Goal: Task Accomplishment & Management: Manage account settings

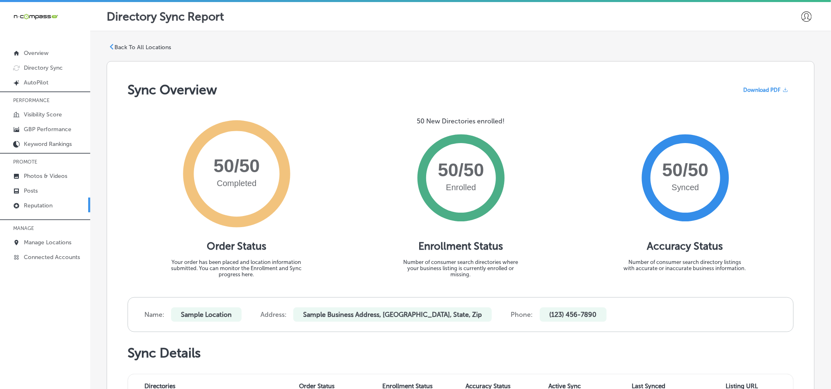
click at [38, 207] on p "Reputation" at bounding box center [38, 205] width 29 height 7
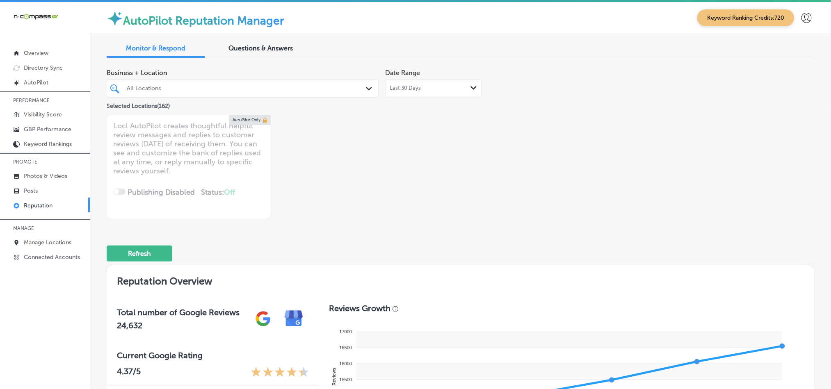
click at [366, 90] on polygon at bounding box center [369, 89] width 6 height 4
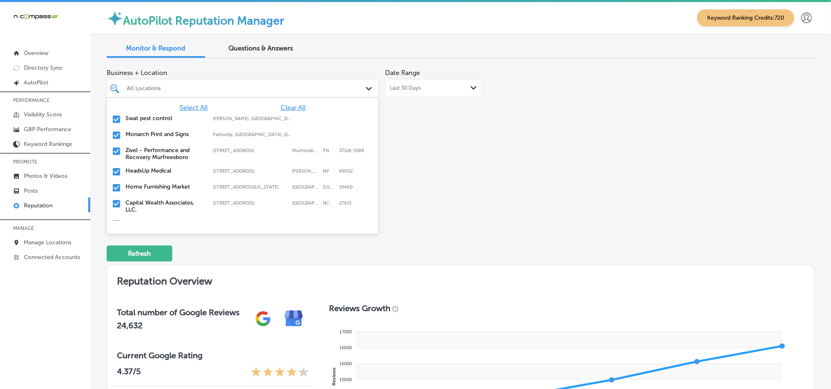
click at [28, 203] on p "Reputation" at bounding box center [38, 205] width 29 height 7
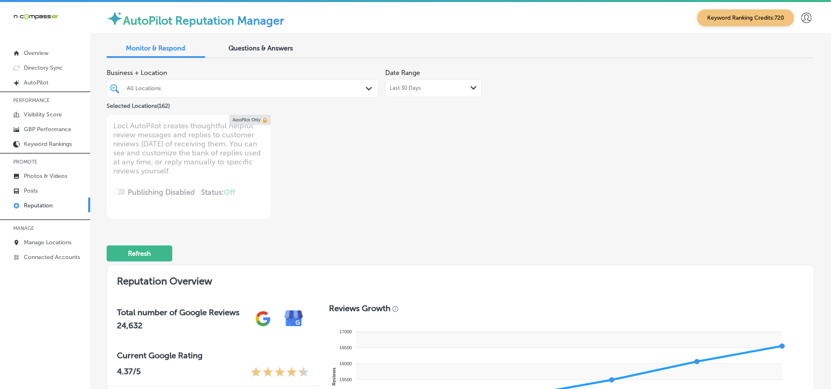
click at [28, 203] on p "Reputation" at bounding box center [38, 205] width 29 height 7
click at [350, 89] on div "All Locations" at bounding box center [247, 88] width 240 height 7
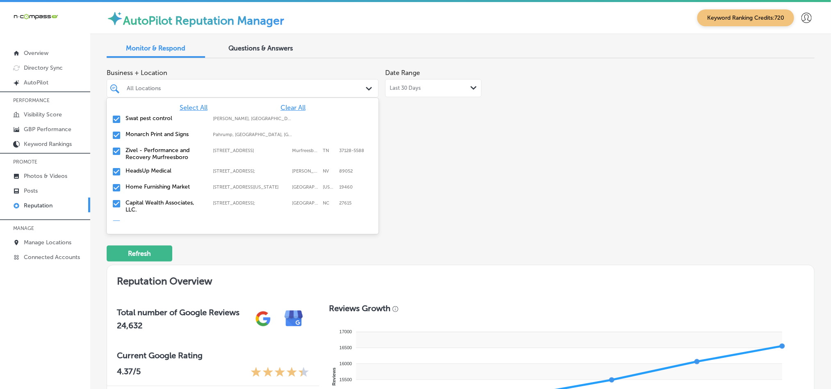
click at [285, 108] on span "Clear All" at bounding box center [293, 108] width 25 height 8
click at [114, 119] on input "checkbox" at bounding box center [117, 119] width 10 height 10
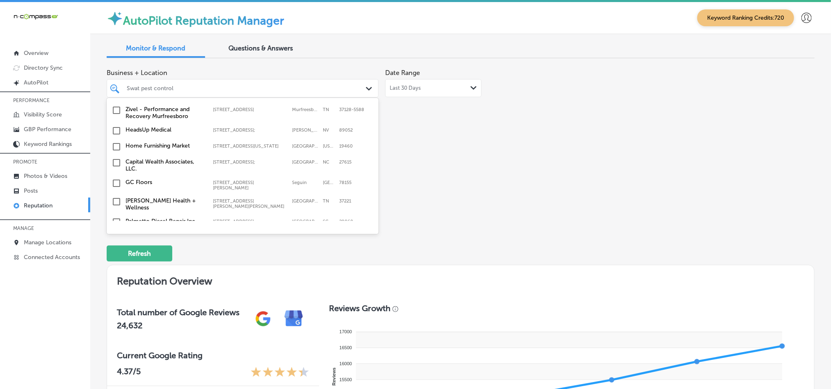
scroll to position [62, 0]
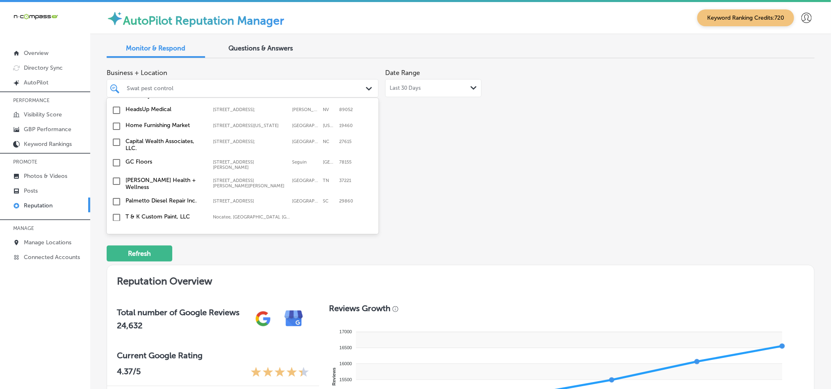
click at [116, 130] on input "checkbox" at bounding box center [117, 126] width 10 height 10
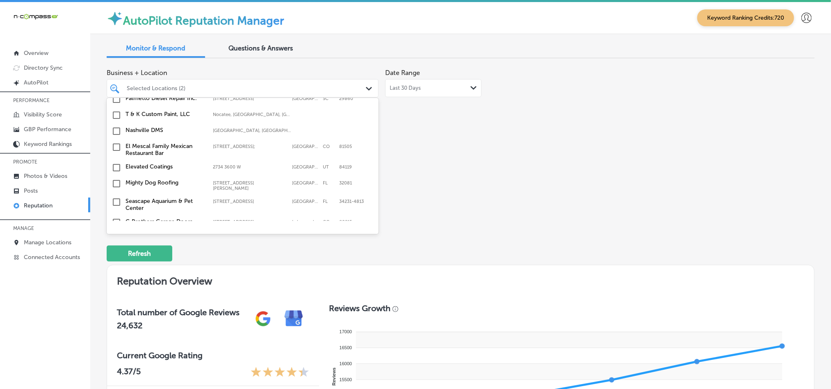
scroll to position [185, 0]
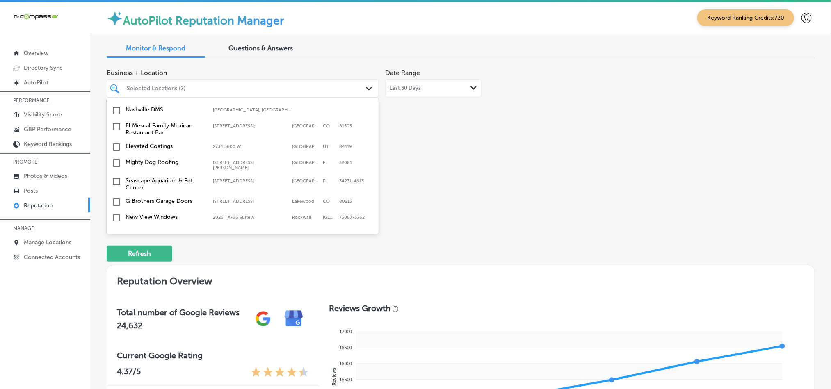
click at [117, 159] on input "checkbox" at bounding box center [117, 163] width 10 height 10
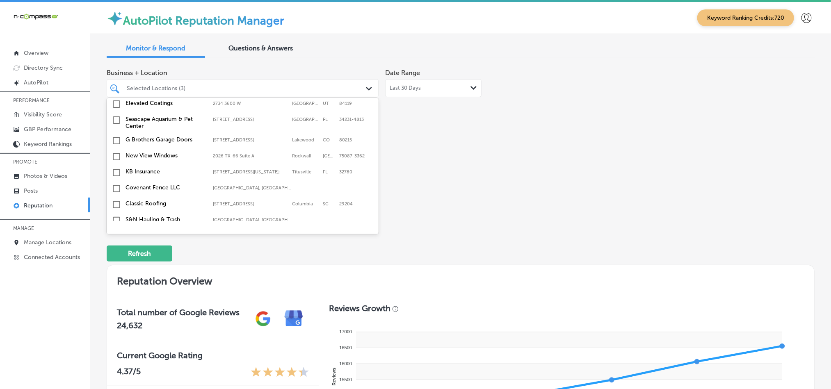
scroll to position [266, 0]
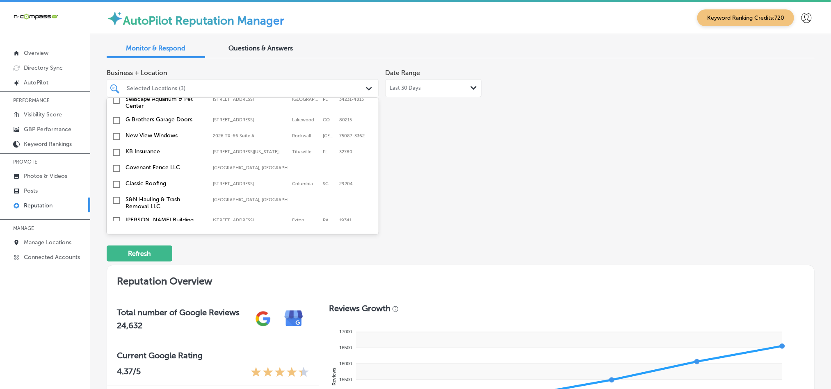
click at [116, 153] on input "checkbox" at bounding box center [117, 153] width 10 height 10
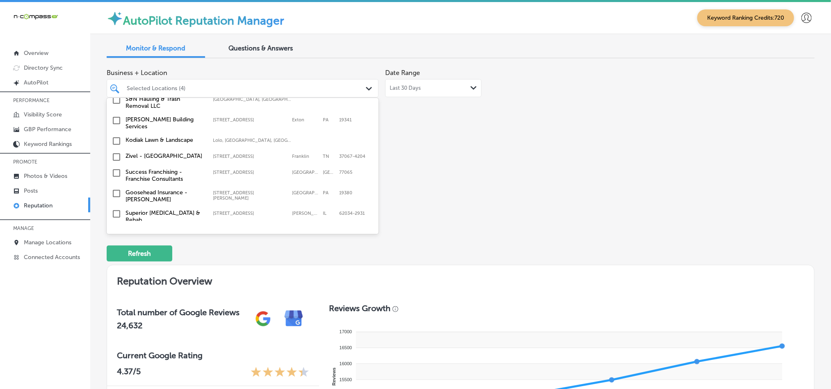
scroll to position [349, 0]
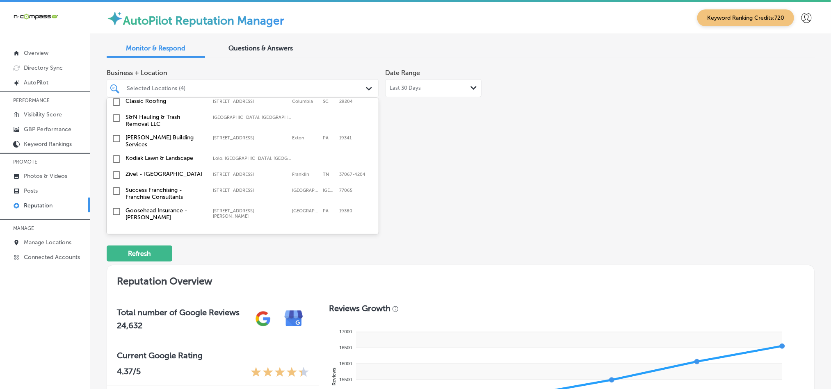
click at [116, 157] on input "checkbox" at bounding box center [117, 159] width 10 height 10
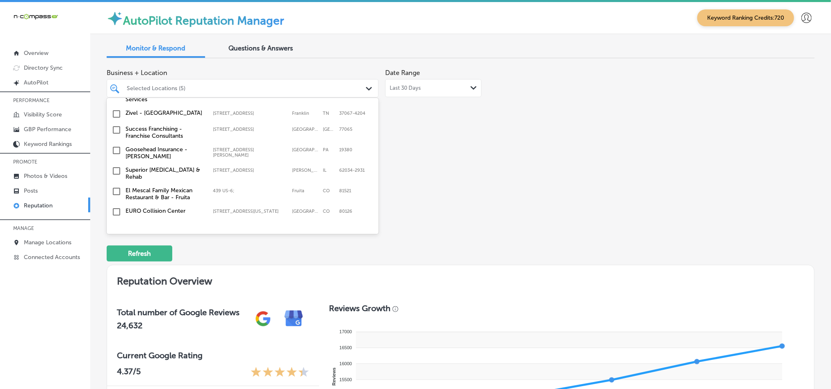
scroll to position [410, 0]
click at [116, 149] on input "checkbox" at bounding box center [117, 150] width 10 height 10
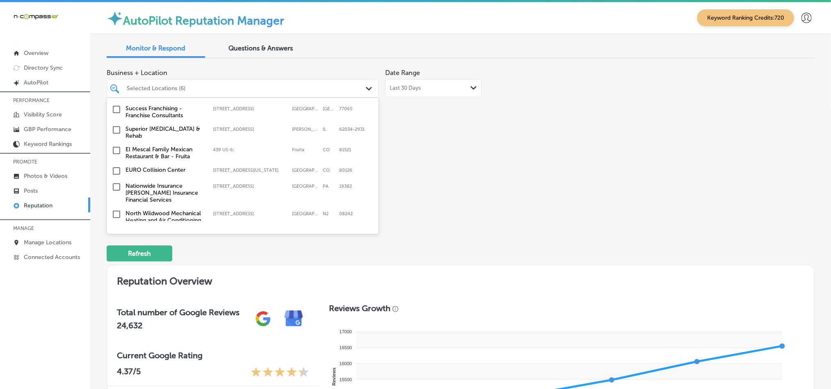
scroll to position [472, 0]
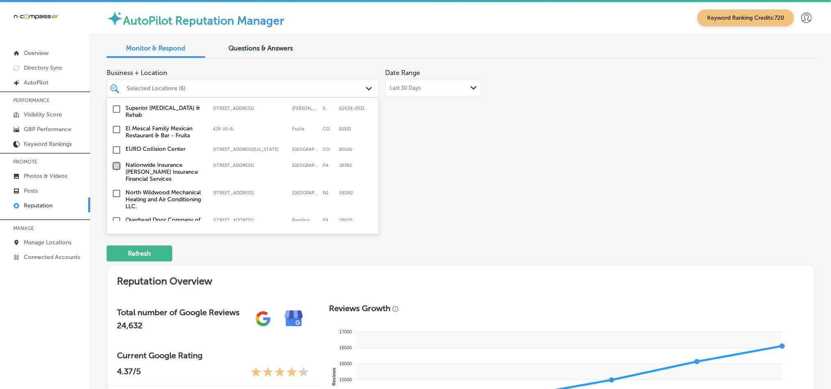
click at [113, 163] on input "checkbox" at bounding box center [117, 166] width 10 height 10
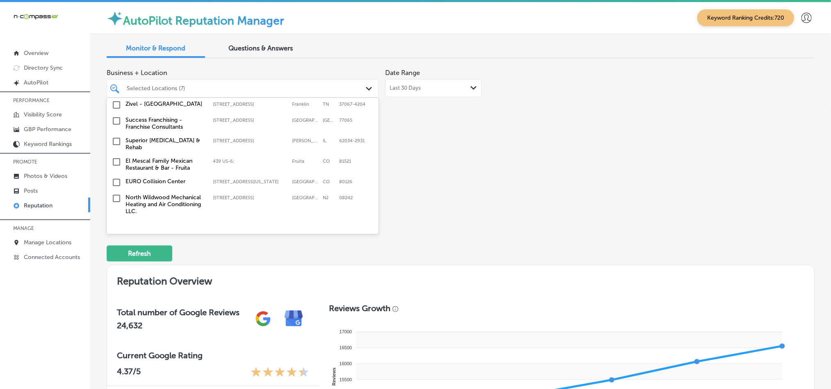
scroll to position [492, 0]
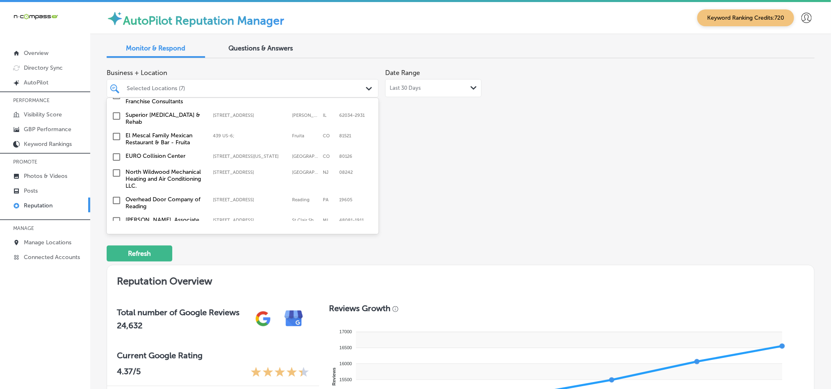
click at [114, 168] on input "checkbox" at bounding box center [117, 173] width 10 height 10
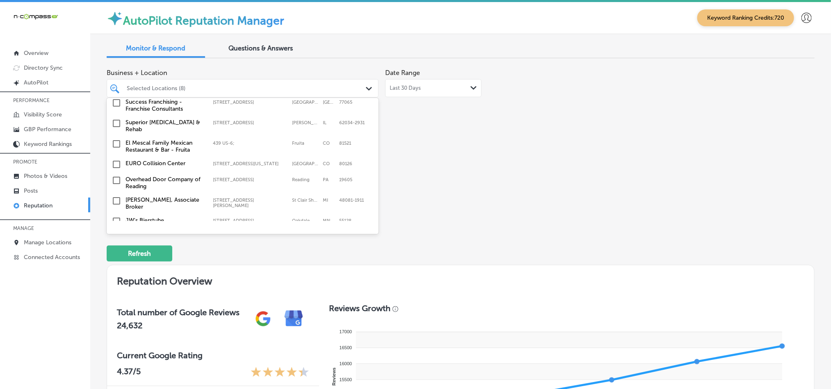
scroll to position [554, 0]
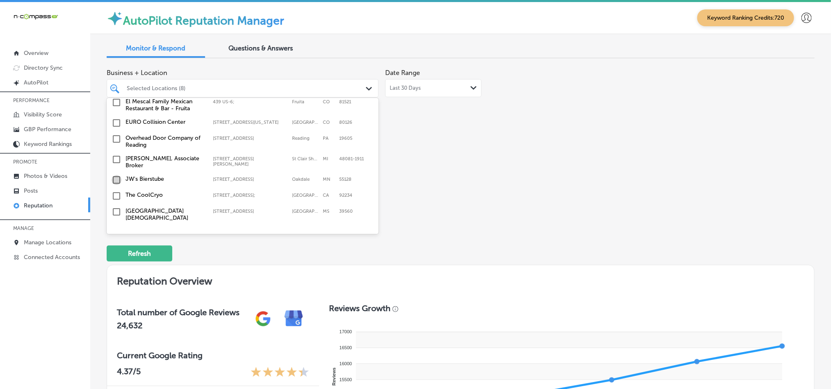
click at [114, 175] on input "checkbox" at bounding box center [117, 180] width 10 height 10
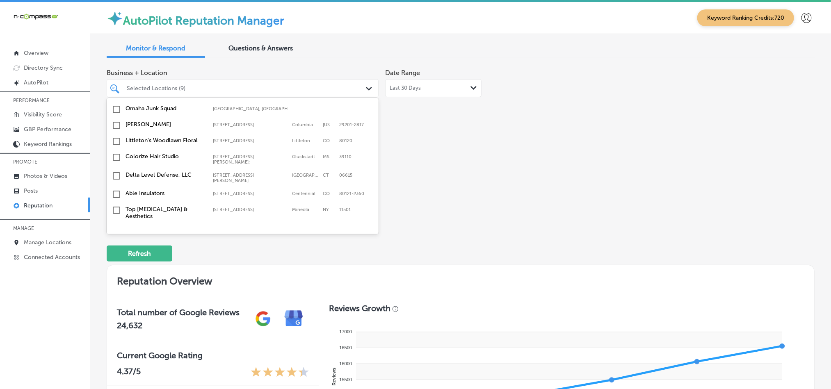
scroll to position [697, 0]
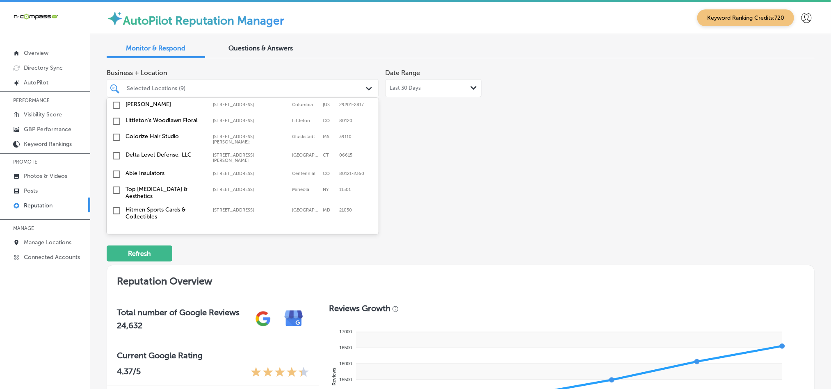
click at [116, 169] on input "checkbox" at bounding box center [117, 174] width 10 height 10
click at [116, 165] on input "checkbox" at bounding box center [117, 170] width 10 height 10
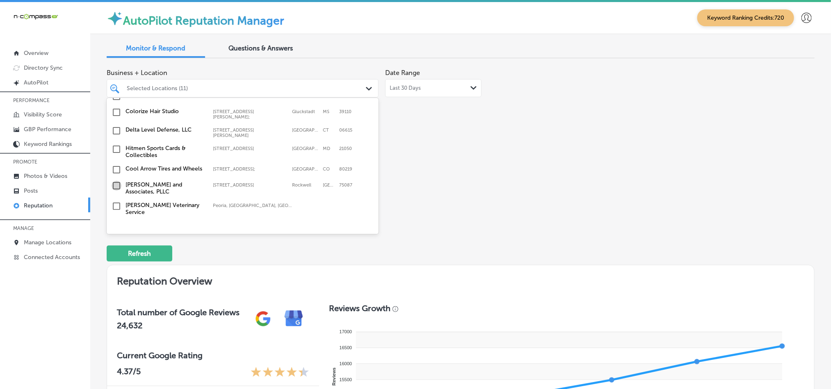
click at [114, 181] on input "checkbox" at bounding box center [117, 186] width 10 height 10
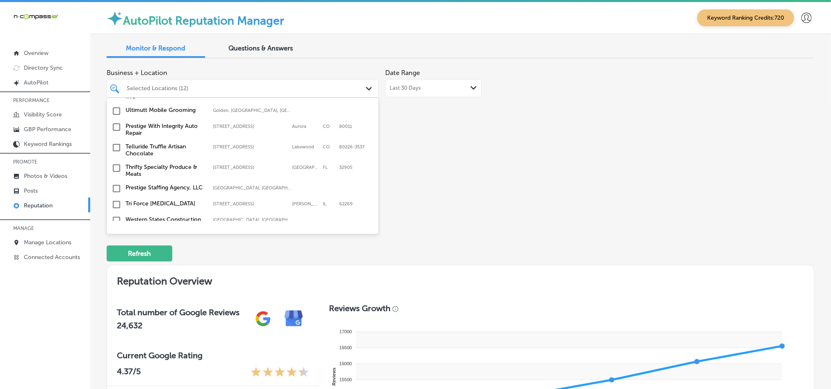
scroll to position [903, 0]
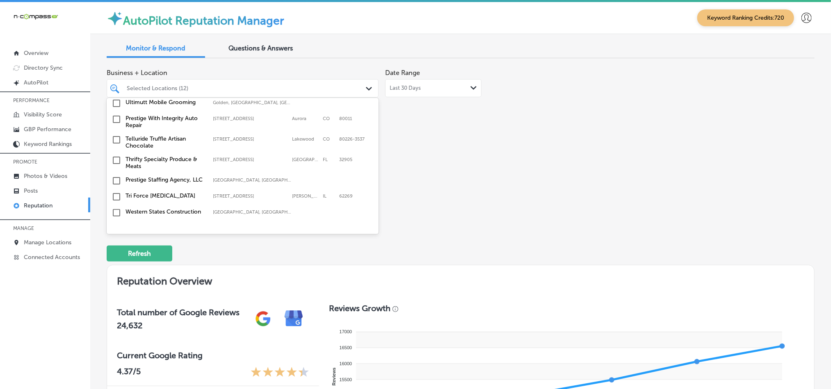
click at [117, 155] on input "checkbox" at bounding box center [117, 160] width 10 height 10
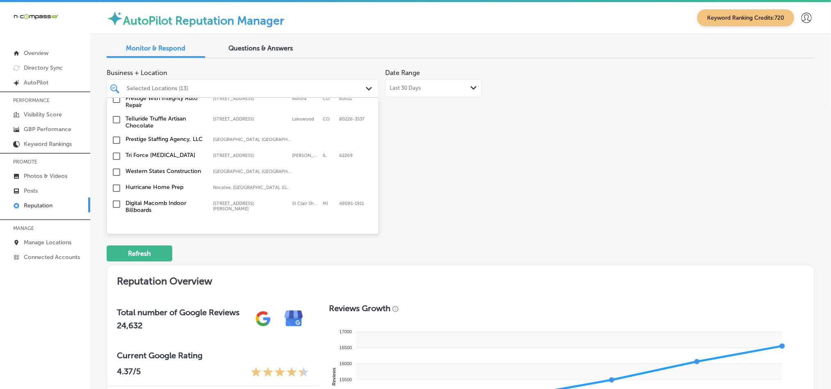
click at [116, 151] on input "checkbox" at bounding box center [117, 156] width 10 height 10
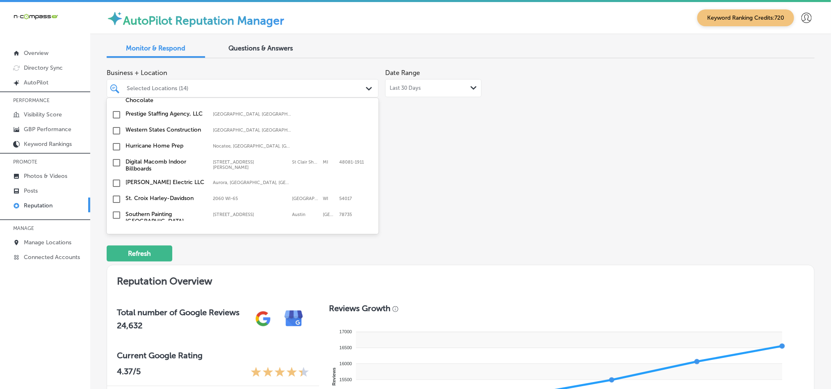
scroll to position [1005, 0]
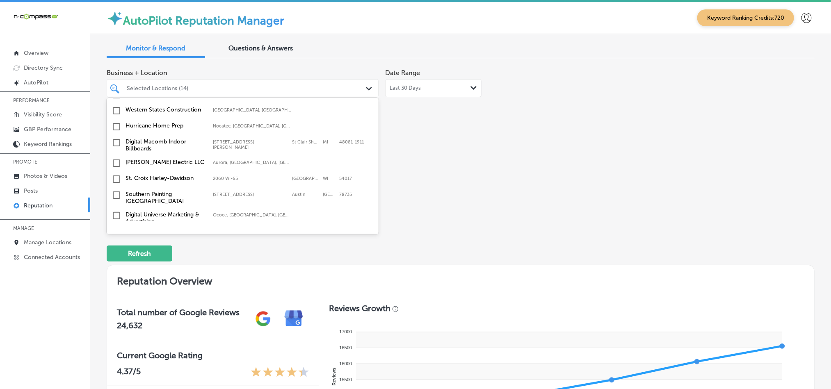
click at [116, 174] on input "checkbox" at bounding box center [117, 179] width 10 height 10
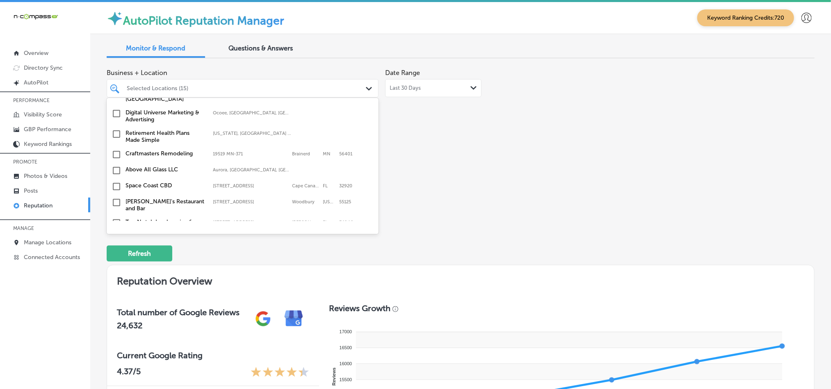
scroll to position [1108, 0]
click at [116, 181] on input "checkbox" at bounding box center [117, 186] width 10 height 10
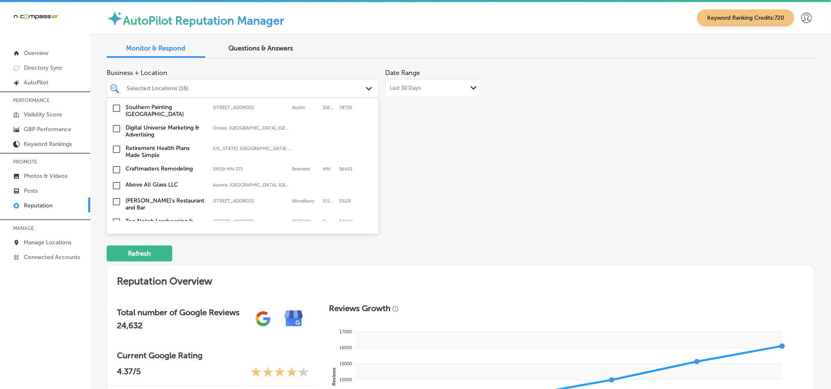
click at [117, 165] on input "checkbox" at bounding box center [117, 170] width 10 height 10
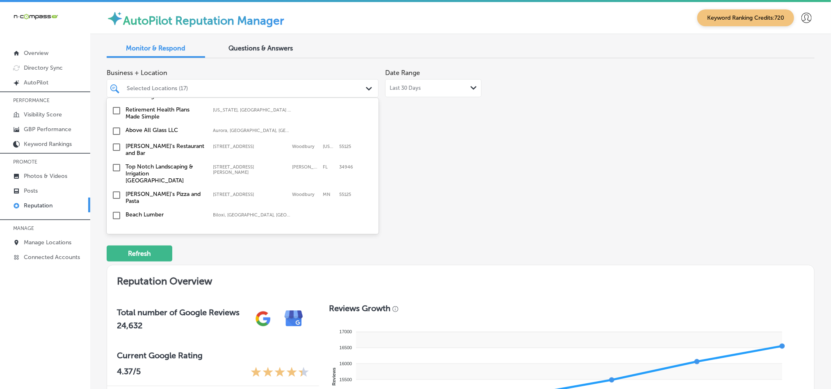
scroll to position [1169, 0]
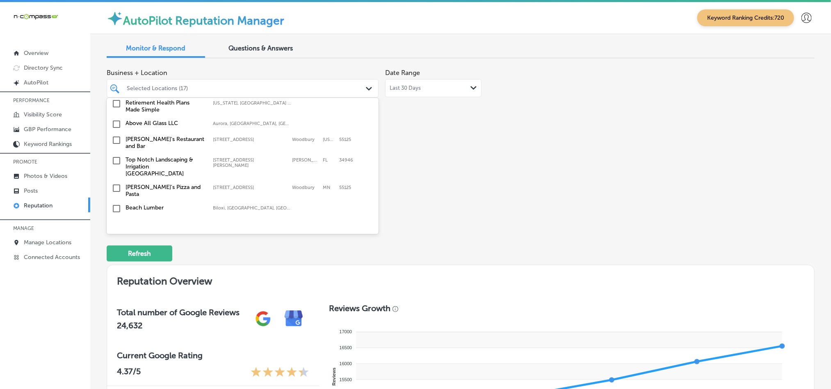
click at [117, 156] on input "checkbox" at bounding box center [117, 161] width 10 height 10
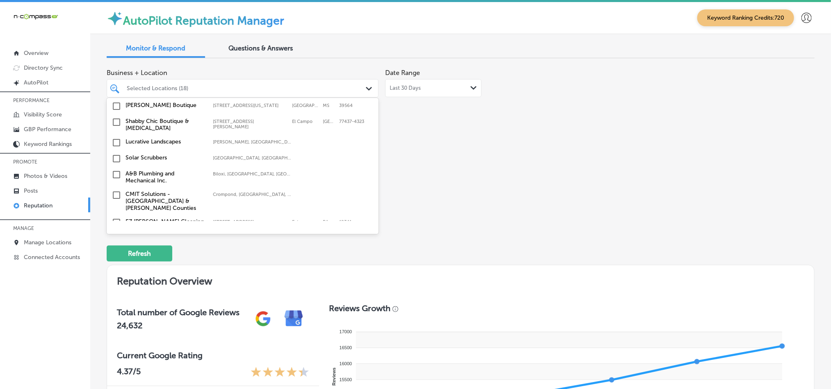
scroll to position [1292, 0]
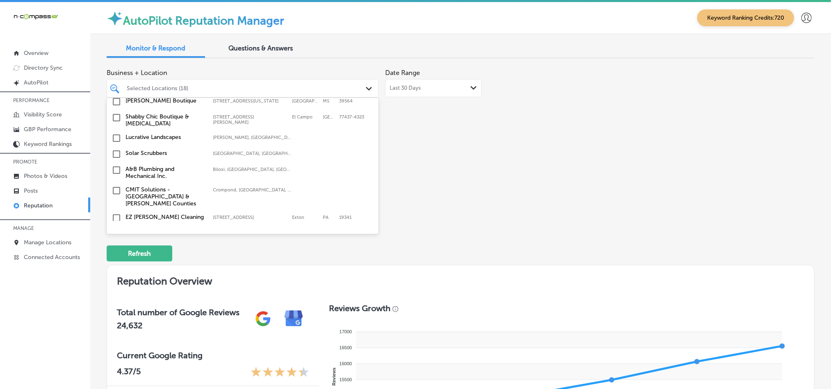
click at [113, 165] on input "checkbox" at bounding box center [117, 170] width 10 height 10
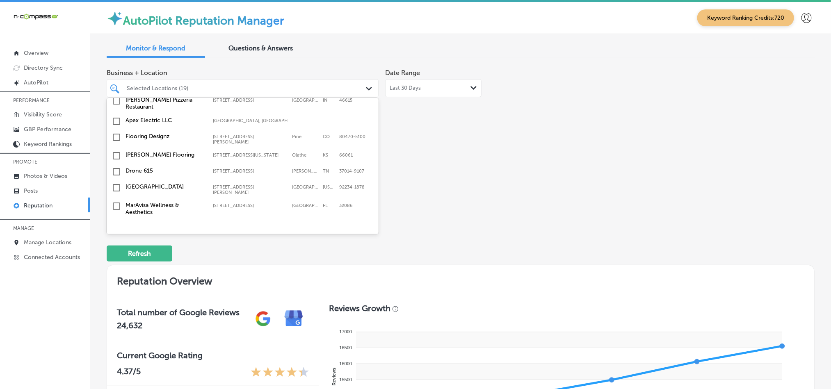
scroll to position [2757, 0]
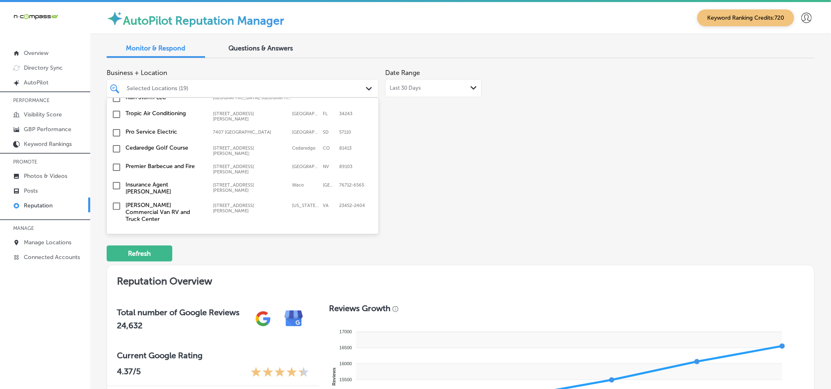
click at [116, 270] on input "checkbox" at bounding box center [117, 275] width 10 height 10
click at [117, 270] on input "checkbox" at bounding box center [117, 275] width 10 height 10
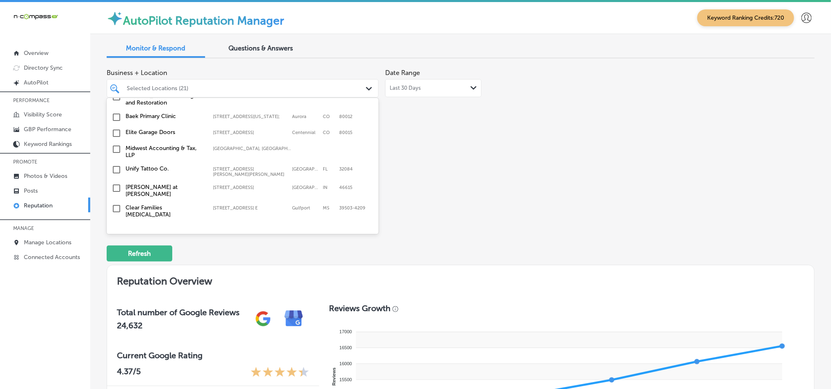
scroll to position [2634, 0]
click at [113, 242] on input "checkbox" at bounding box center [117, 247] width 10 height 10
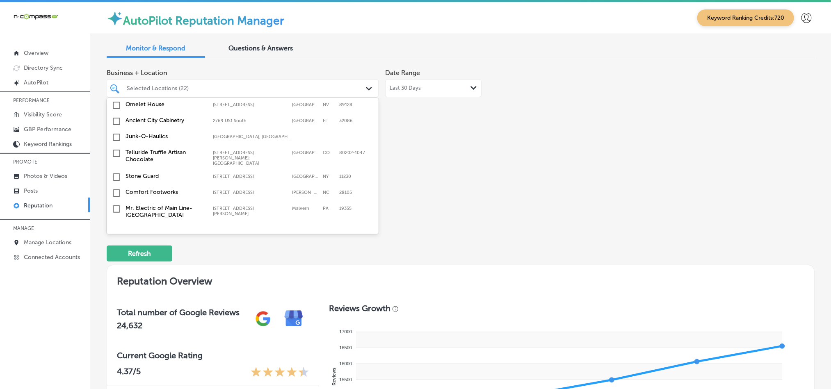
scroll to position [2531, 0]
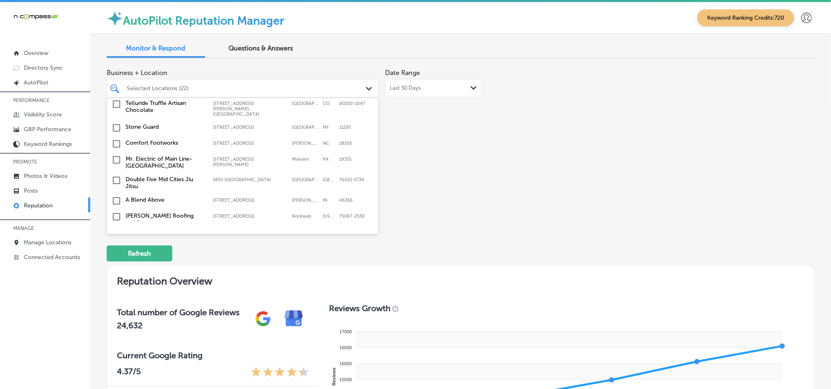
click at [117, 249] on input "checkbox" at bounding box center [117, 254] width 10 height 10
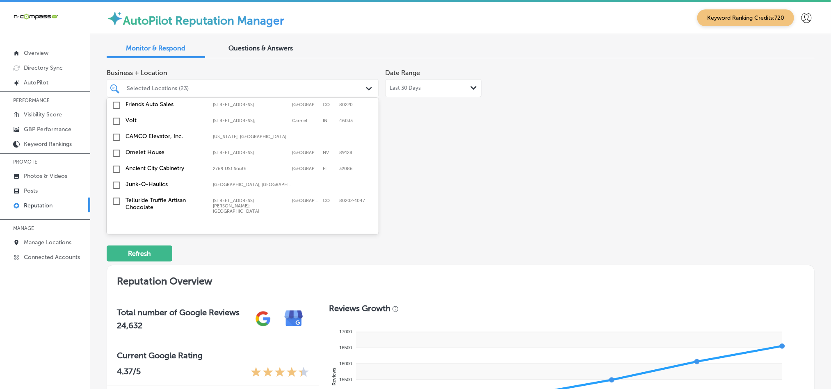
scroll to position [2449, 0]
click at [117, 273] on input "checkbox" at bounding box center [117, 278] width 10 height 10
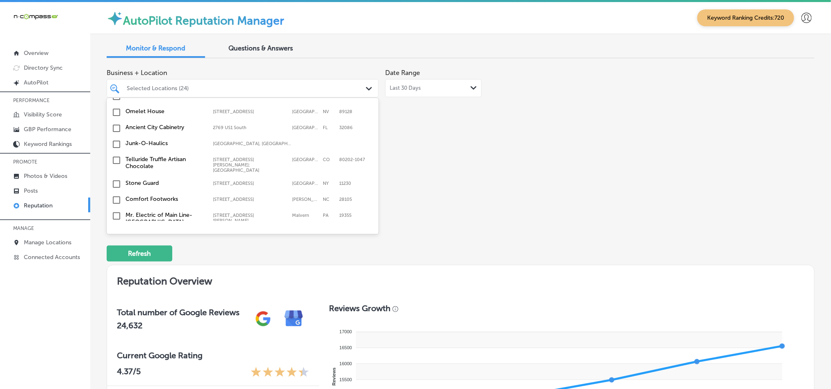
scroll to position [2511, 0]
click at [116, 269] on input "checkbox" at bounding box center [117, 274] width 10 height 10
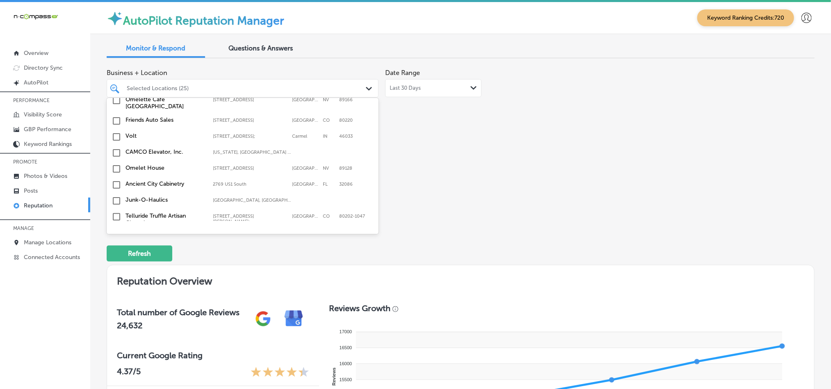
scroll to position [2469, 0]
click at [118, 253] on input "checkbox" at bounding box center [117, 258] width 10 height 10
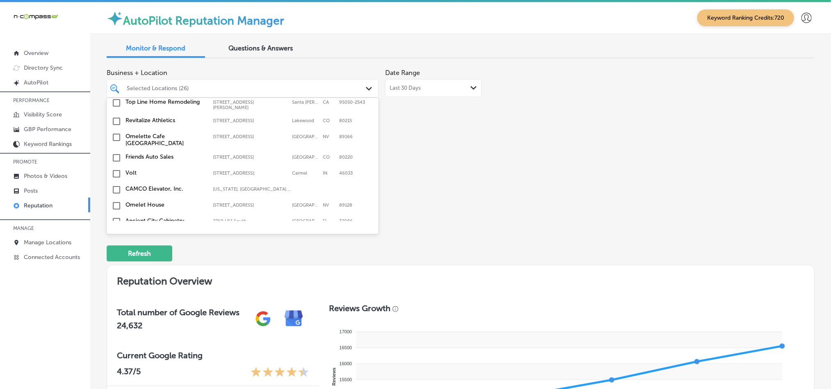
scroll to position [2429, 0]
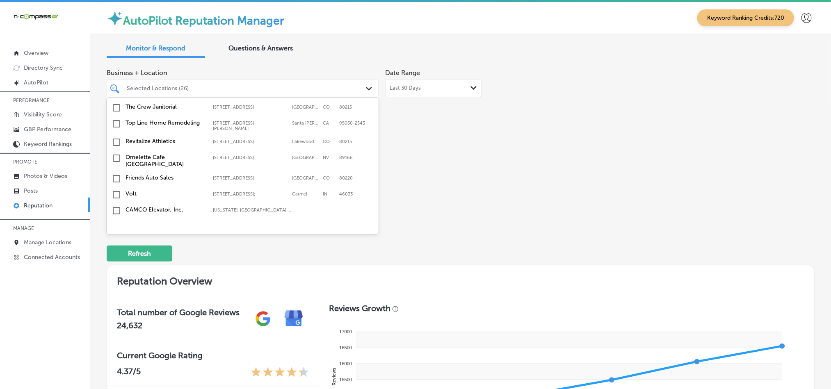
click at [116, 254] on input "checkbox" at bounding box center [117, 259] width 10 height 10
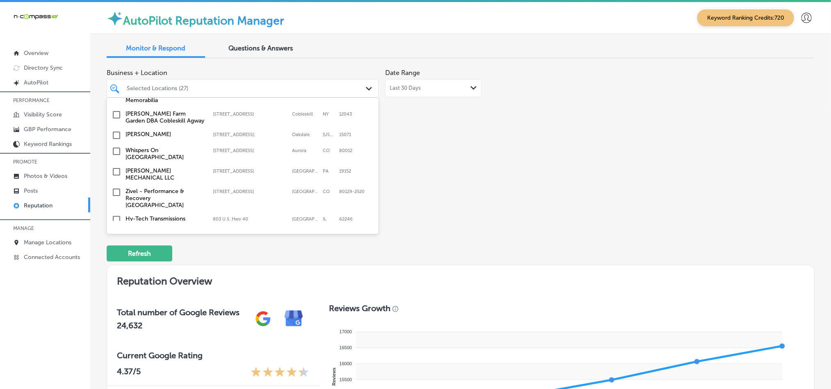
scroll to position [2244, 0]
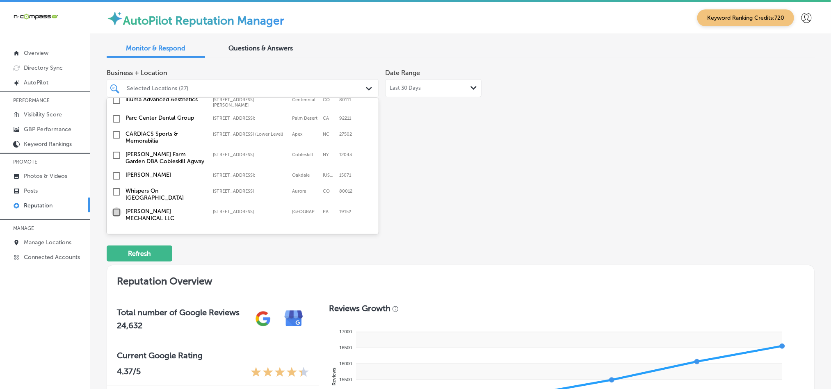
click at [115, 208] on input "checkbox" at bounding box center [117, 213] width 10 height 10
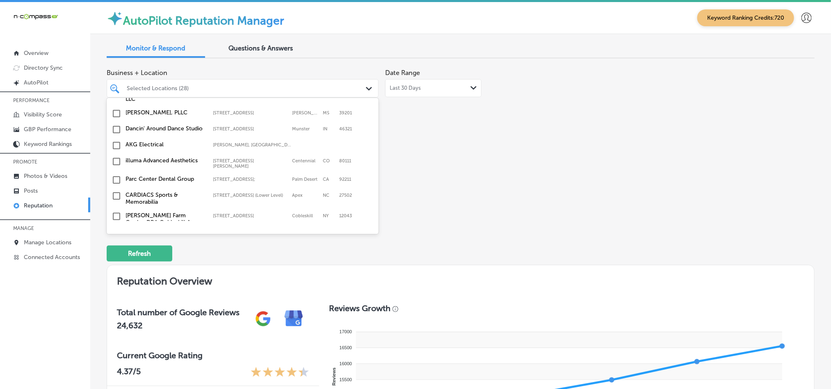
scroll to position [2203, 0]
click at [115, 249] on input "checkbox" at bounding box center [117, 254] width 10 height 10
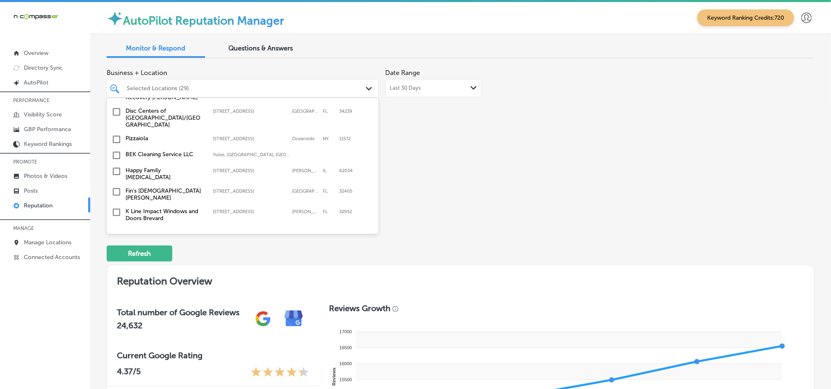
scroll to position [1731, 0]
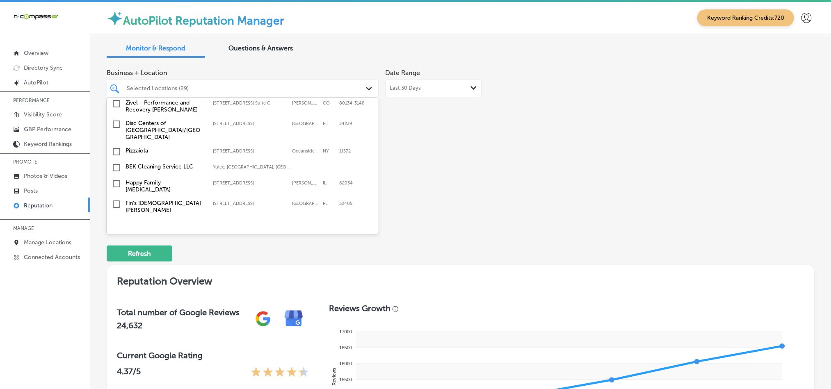
click at [116, 199] on input "checkbox" at bounding box center [117, 204] width 10 height 10
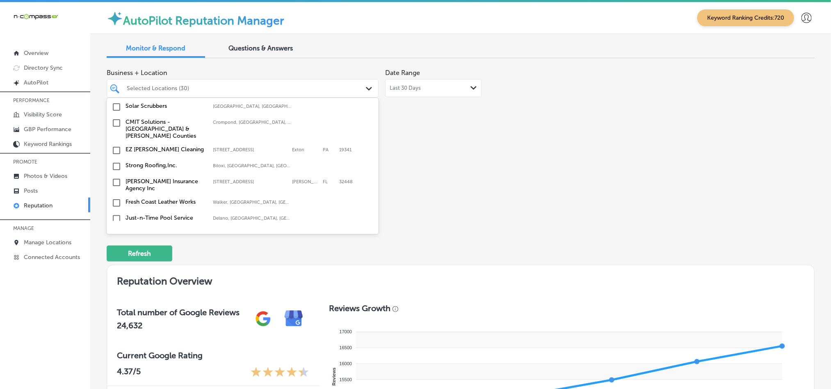
scroll to position [1568, 0]
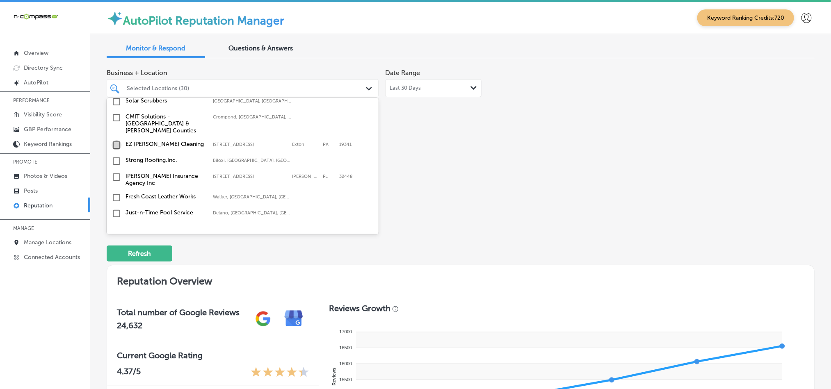
click at [114, 140] on input "checkbox" at bounding box center [117, 145] width 10 height 10
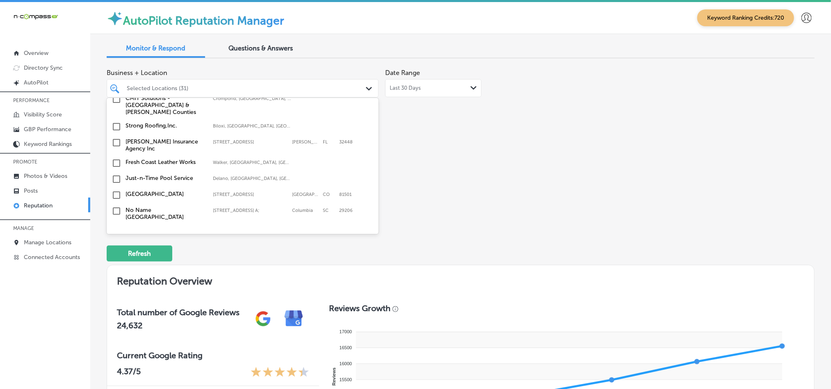
scroll to position [1620, 0]
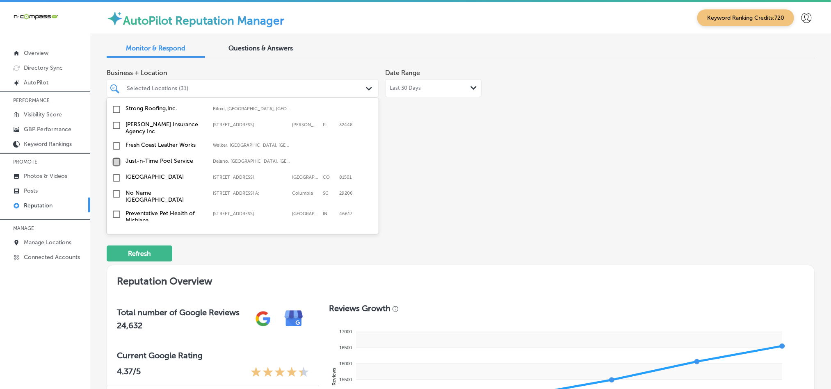
click at [116, 157] on input "checkbox" at bounding box center [117, 162] width 10 height 10
click at [115, 173] on input "checkbox" at bounding box center [117, 178] width 10 height 10
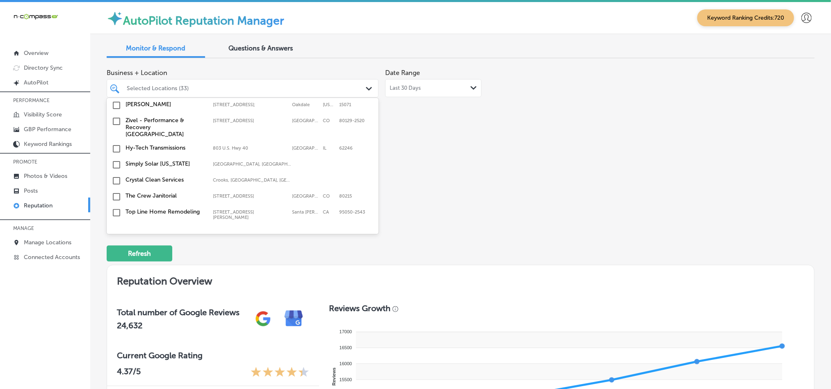
scroll to position [2346, 0]
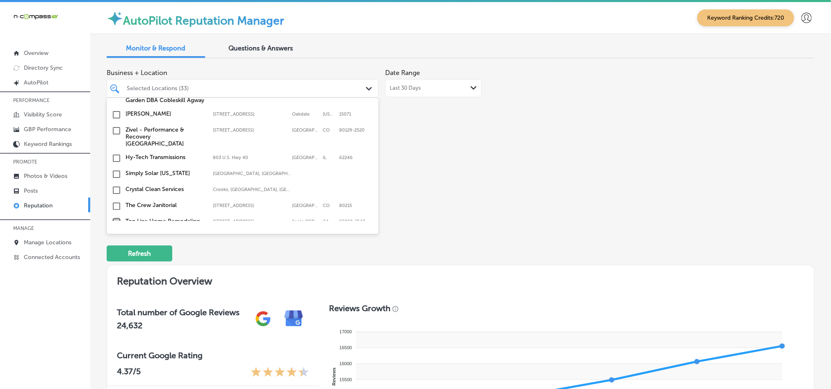
click at [114, 217] on input "checkbox" at bounding box center [117, 222] width 10 height 10
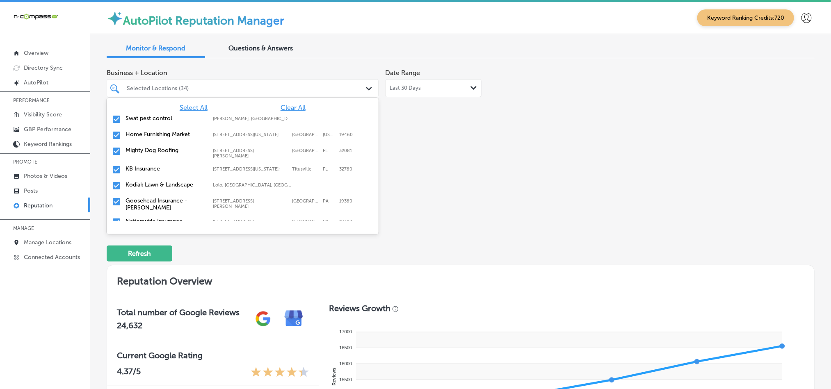
click at [535, 182] on div "Business + Location option [STREET_ADDRESS][PERSON_NAME]. option [STREET_ADDRES…" at bounding box center [461, 142] width 708 height 154
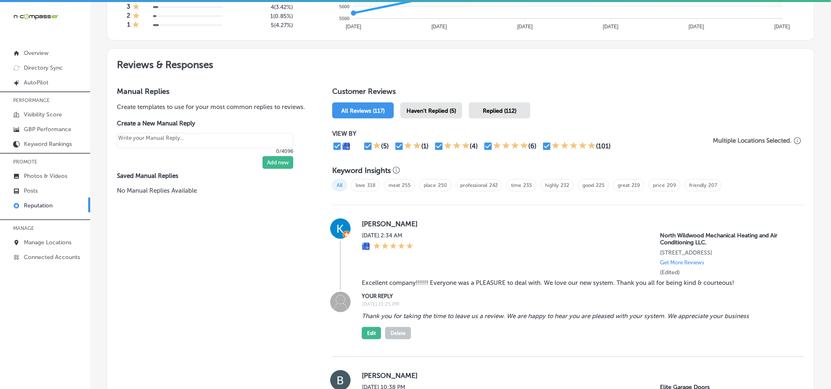
scroll to position [410, 0]
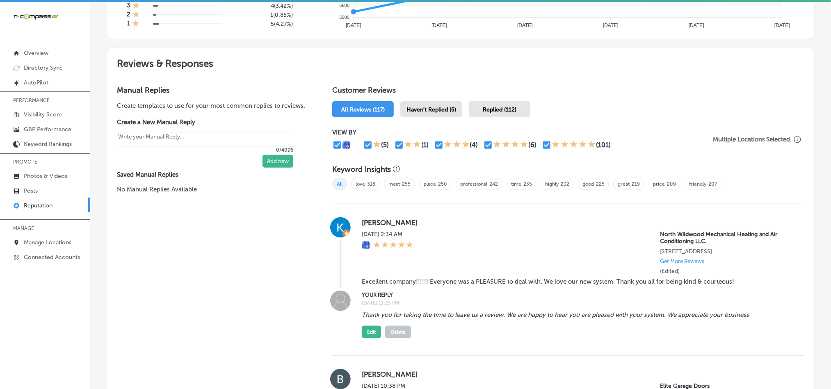
click at [437, 106] on span "Haven't Replied (5)" at bounding box center [432, 109] width 50 height 7
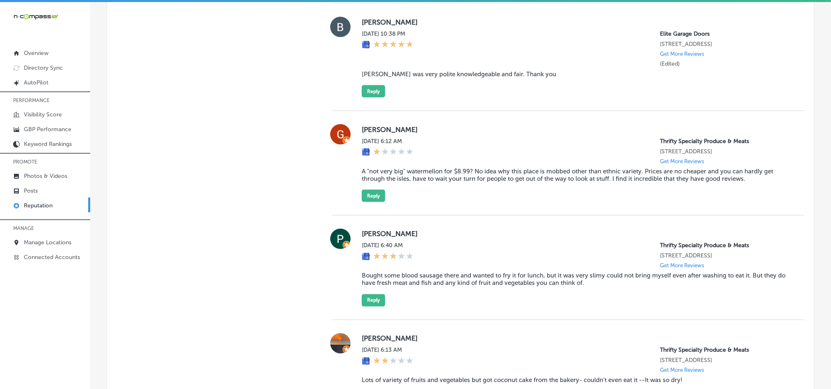
scroll to position [513, 0]
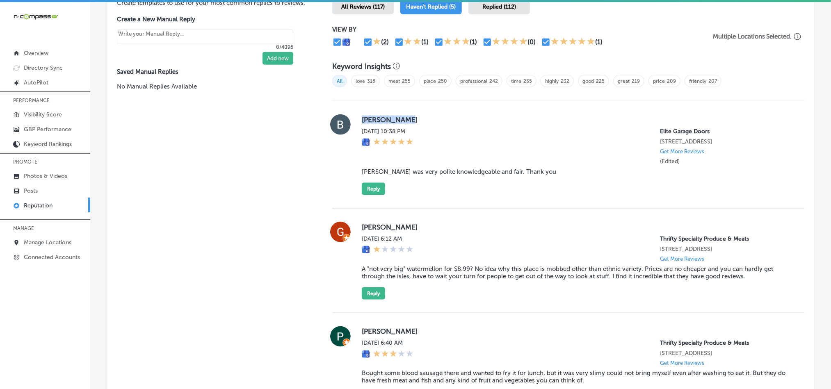
drag, startPoint x: 355, startPoint y: 117, endPoint x: 428, endPoint y: 116, distance: 73.4
click at [428, 116] on div "[PERSON_NAME] [DATE] 10:38 PM Elite Garage Doors [STREET_ADDRESS] Get More Revi…" at bounding box center [568, 154] width 472 height 81
copy label "[PERSON_NAME]"
click at [404, 168] on blockquote "[PERSON_NAME] was very polite knowledgeable and fair. Thank you" at bounding box center [577, 171] width 430 height 7
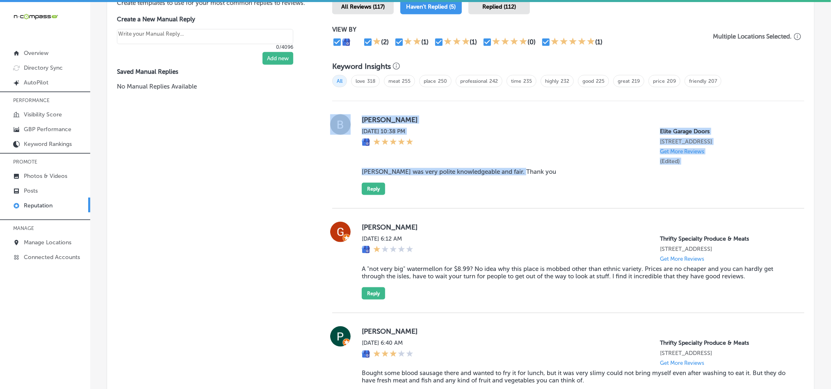
drag, startPoint x: 352, startPoint y: 170, endPoint x: 527, endPoint y: 169, distance: 174.8
click at [527, 169] on div "[PERSON_NAME] [DATE] 10:38 PM Elite Garage Doors [STREET_ADDRESS] Get More Revi…" at bounding box center [568, 154] width 472 height 81
click at [542, 171] on blockquote "[PERSON_NAME] was very polite knowledgeable and fair. Thank you" at bounding box center [577, 171] width 430 height 7
drag, startPoint x: 511, startPoint y: 167, endPoint x: 354, endPoint y: 170, distance: 156.7
click at [354, 170] on div "[PERSON_NAME] [DATE] 10:38 PM Elite Garage Doors [STREET_ADDRESS] Get More Revi…" at bounding box center [568, 154] width 472 height 81
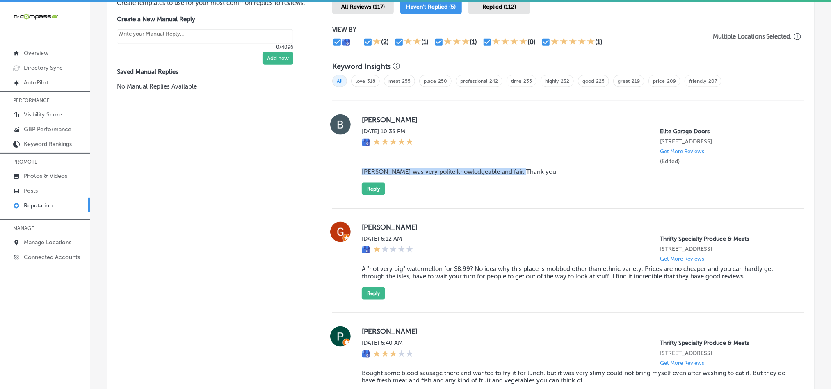
copy blockquote "[PERSON_NAME] was very polite knowledgeable and fair. Thank you"
click at [538, 191] on div "[PERSON_NAME] [DATE] 10:38 PM Elite Garage Doors [STREET_ADDRESS] Get More Revi…" at bounding box center [577, 154] width 430 height 81
click at [383, 189] on div "[PERSON_NAME] [DATE] 10:38 PM Elite Garage Doors [STREET_ADDRESS] Get More Revi…" at bounding box center [577, 154] width 430 height 81
click at [382, 185] on button "Reply" at bounding box center [373, 189] width 23 height 12
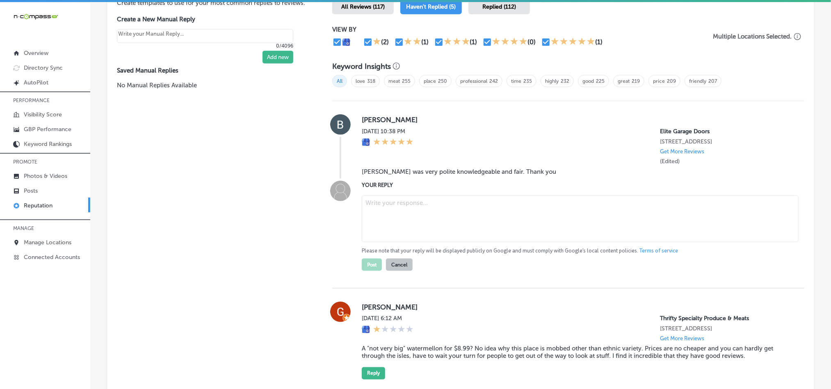
type textarea "x"
click at [442, 210] on textarea at bounding box center [580, 219] width 437 height 47
paste textarea "Thank you for your kind review, [PERSON_NAME]! We're happy to hear that [PERSON…"
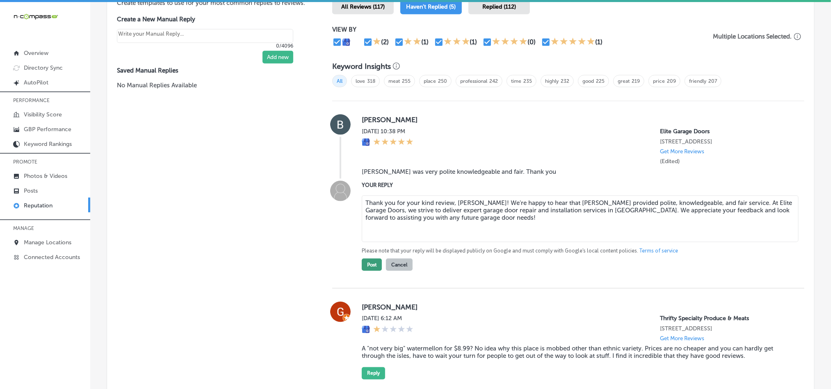
type textarea "Thank you for your kind review, [PERSON_NAME]! We're happy to hear that [PERSON…"
click at [372, 262] on button "Post" at bounding box center [372, 265] width 20 height 12
type textarea "x"
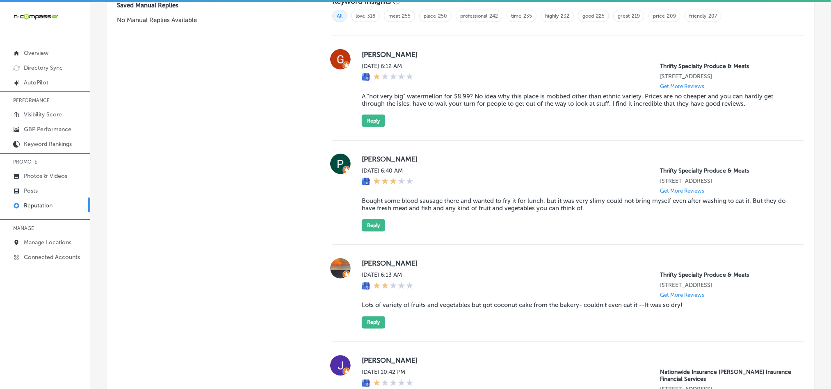
scroll to position [554, 0]
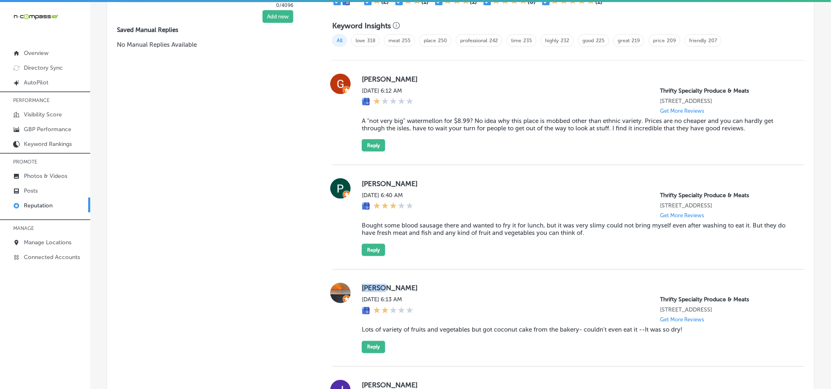
drag, startPoint x: 354, startPoint y: 288, endPoint x: 388, endPoint y: 284, distance: 33.4
click at [388, 284] on div "[PERSON_NAME] [DATE] 6:13 AM Thrifty Specialty Produce & Meats [STREET_ADDRESS]…" at bounding box center [568, 318] width 472 height 71
copy label "[PERSON_NAME]"
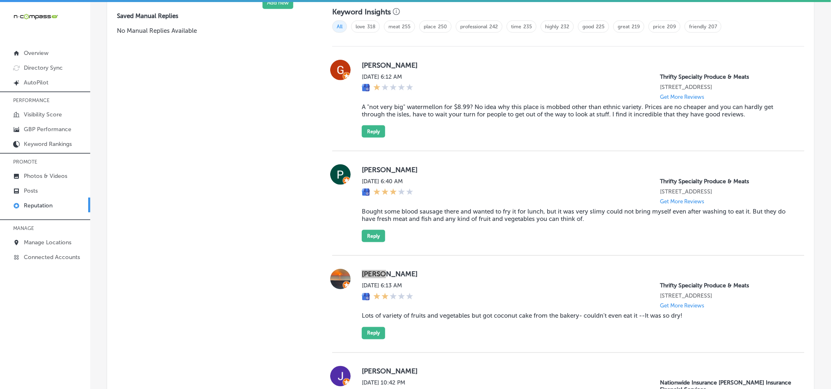
scroll to position [575, 0]
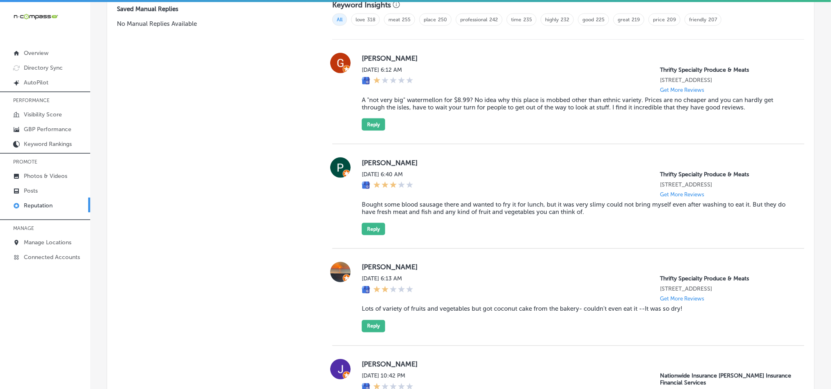
click at [442, 310] on blockquote "Lots of variety of fruits and vegetables but got coconut cake from the bakery- …" at bounding box center [577, 309] width 430 height 7
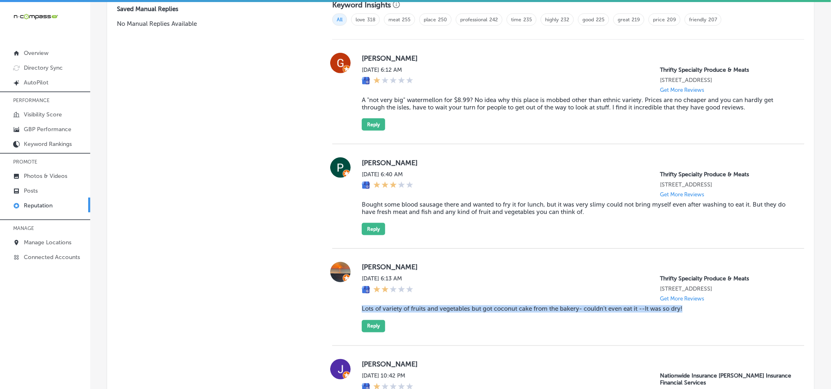
drag, startPoint x: 357, startPoint y: 305, endPoint x: 691, endPoint y: 311, distance: 334.0
click at [691, 311] on div "[PERSON_NAME] [DATE] 6:13 AM Thrifty Specialty Produce & Meats [STREET_ADDRESS]…" at bounding box center [568, 297] width 472 height 71
copy blockquote "Lots of variety of fruits and vegetables but got coconut cake from the bakery- …"
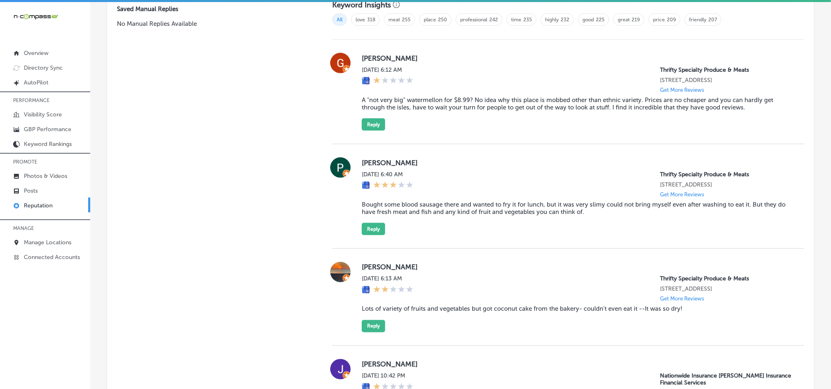
click at [242, 222] on div "Manual Replies Create templates to use for your most common replies to reviews.…" at bounding box center [211, 315] width 209 height 809
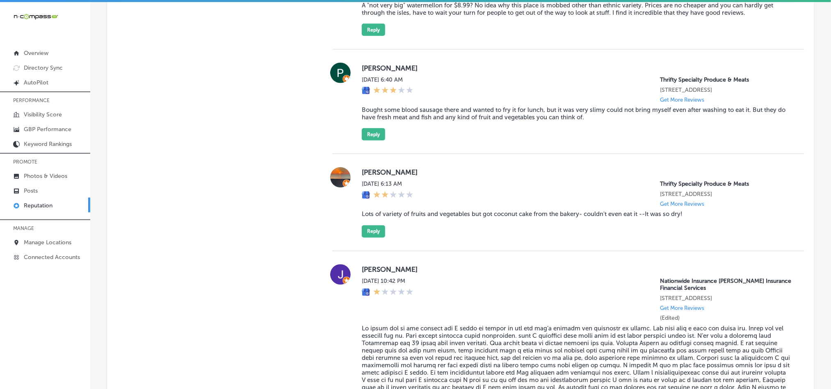
scroll to position [677, 0]
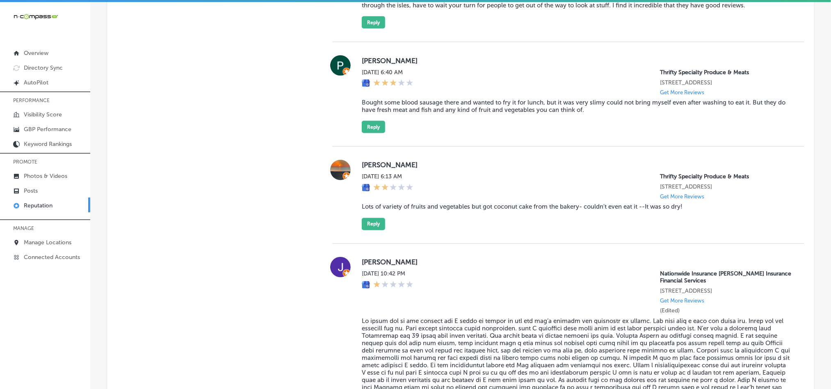
click at [456, 230] on div "[PERSON_NAME] [DATE] 6:13 AM Thrifty Specialty Produce & Meats [STREET_ADDRESS]…" at bounding box center [568, 195] width 472 height 97
click at [368, 224] on button "Reply" at bounding box center [373, 224] width 23 height 12
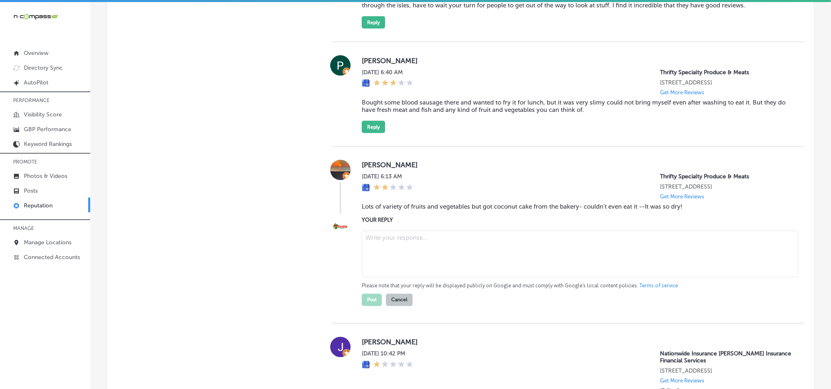
click at [423, 249] on textarea at bounding box center [580, 254] width 437 height 47
paste textarea "Thank you for your feedback, [PERSON_NAME]! We’re glad to hear you enjoyed the …"
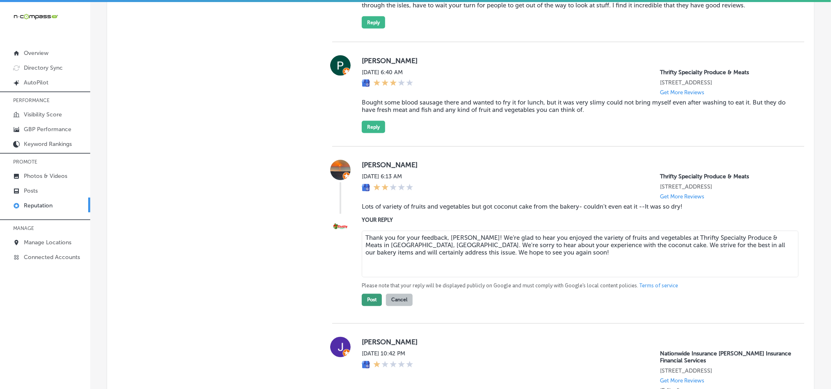
type textarea "Thank you for your feedback, [PERSON_NAME]! We’re glad to hear you enjoyed the …"
click at [362, 300] on button "Post" at bounding box center [372, 300] width 20 height 12
type textarea "x"
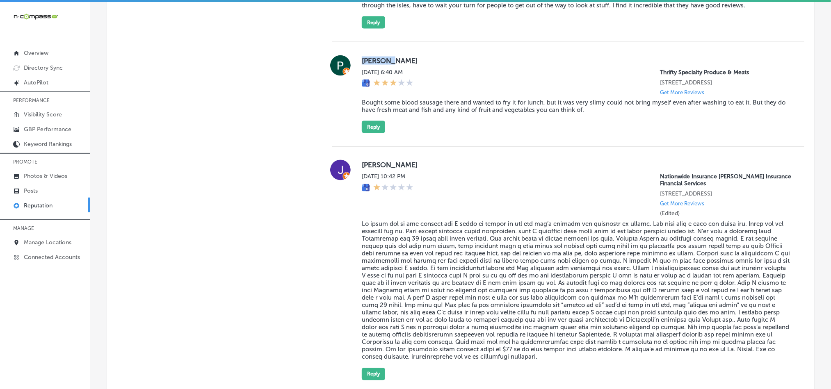
drag, startPoint x: 357, startPoint y: 59, endPoint x: 393, endPoint y: 58, distance: 36.1
click at [393, 58] on div "[PERSON_NAME] [DATE] 6:40 AM Thrifty Specialty Produce & Meats [STREET_ADDRESS]…" at bounding box center [568, 94] width 472 height 78
copy label "[PERSON_NAME]"
click at [435, 109] on blockquote "Bought some blood sausage there and wanted to fry it for lunch, but it was very…" at bounding box center [577, 106] width 430 height 15
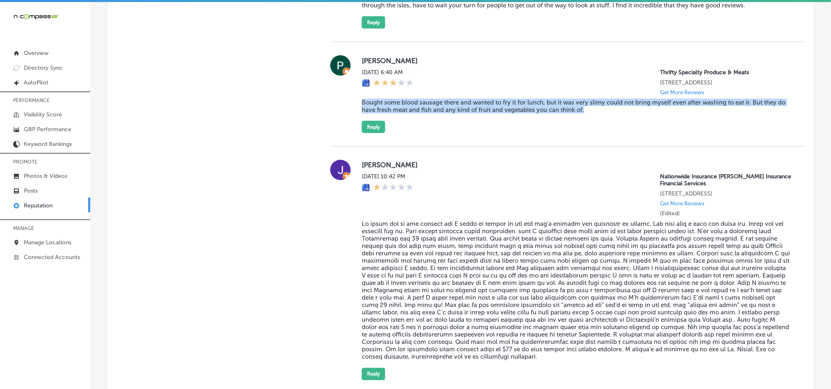
drag, startPoint x: 357, startPoint y: 98, endPoint x: 612, endPoint y: 110, distance: 255.0
click at [612, 110] on div "[PERSON_NAME] [DATE] 6:40 AM Thrifty Specialty Produce & Meats [STREET_ADDRESS]…" at bounding box center [568, 94] width 472 height 78
copy blockquote "Bought some blood sausage there and wanted to fry it for lunch, but it was very…"
click at [483, 127] on div "[PERSON_NAME] [DATE] 6:40 AM Thrifty Specialty Produce & Meats [STREET_ADDRESS]…" at bounding box center [577, 94] width 430 height 78
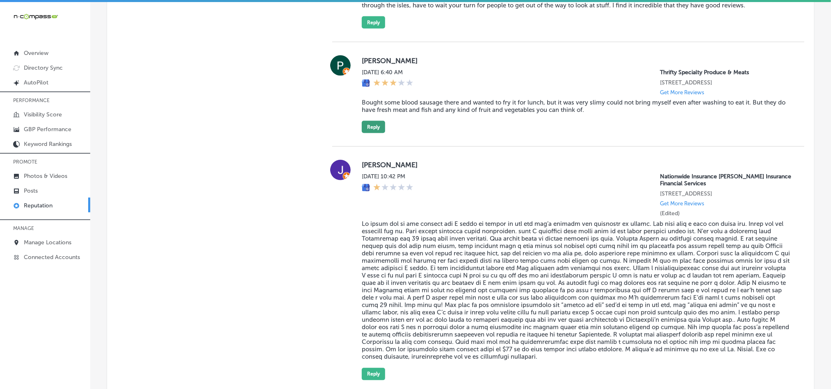
click at [372, 123] on button "Reply" at bounding box center [373, 127] width 23 height 12
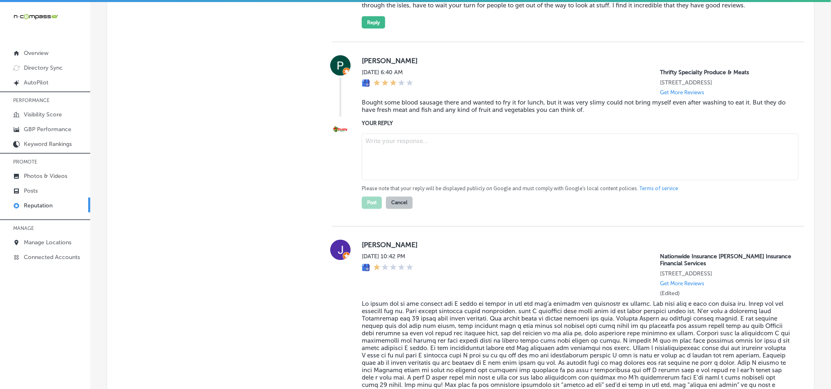
click at [417, 161] on textarea at bounding box center [580, 157] width 437 height 47
paste textarea "Thank you for your feedback, [PERSON_NAME]! We’re glad to hear you enjoy the va…"
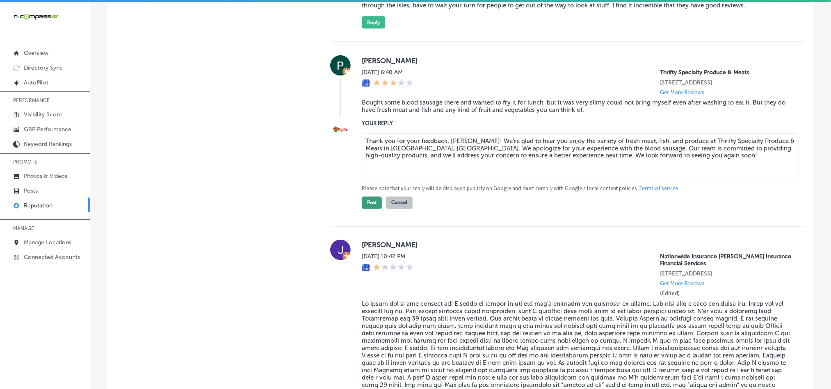
type textarea "Thank you for your feedback, [PERSON_NAME]! We’re glad to hear you enjoy the va…"
click at [365, 201] on button "Post" at bounding box center [372, 203] width 20 height 12
type textarea "x"
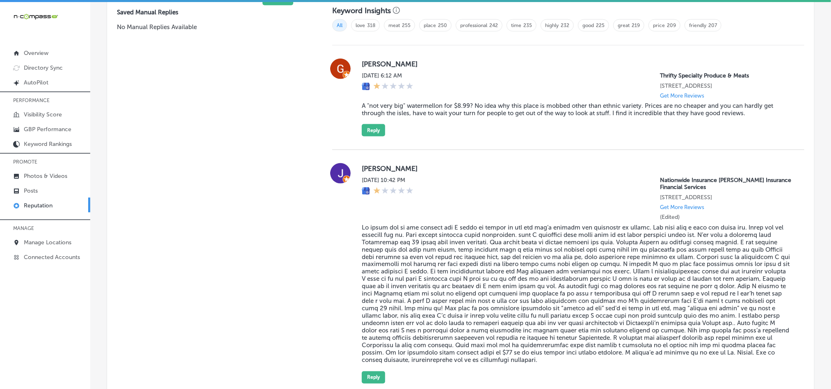
scroll to position [513, 0]
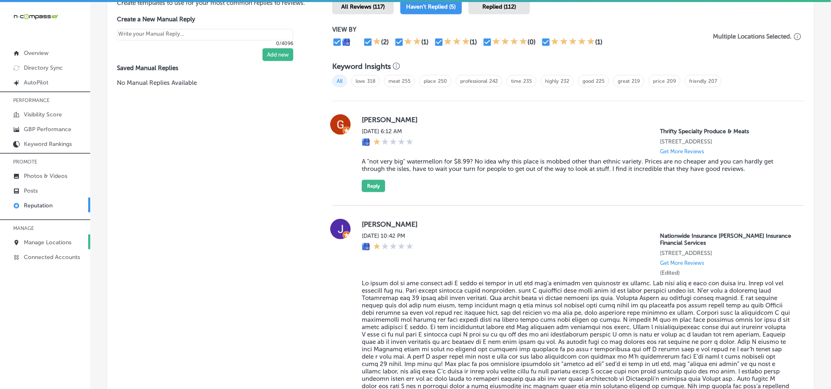
click at [39, 241] on p "Manage Locations" at bounding box center [48, 242] width 48 height 7
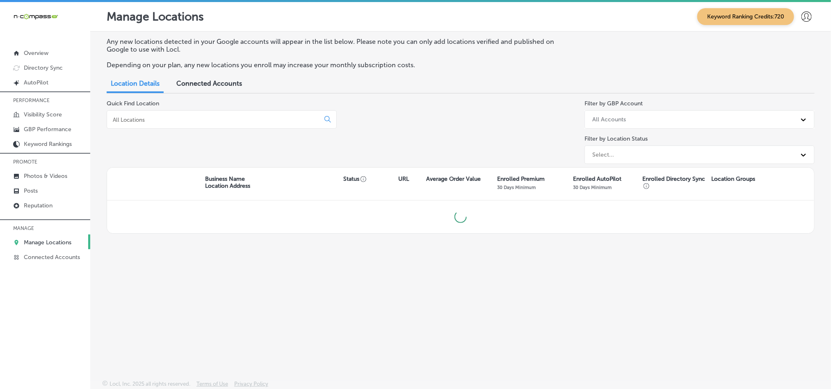
click at [201, 116] on div at bounding box center [222, 119] width 230 height 18
click at [200, 122] on input at bounding box center [215, 119] width 206 height 7
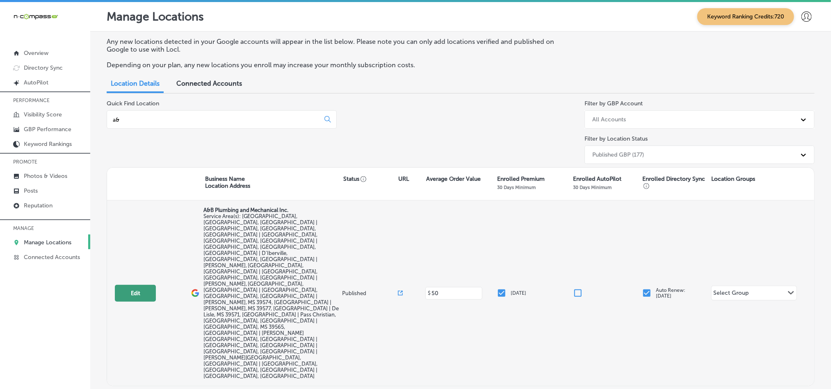
type input "a&"
click at [144, 285] on button "Edit" at bounding box center [135, 293] width 41 height 17
select select "US"
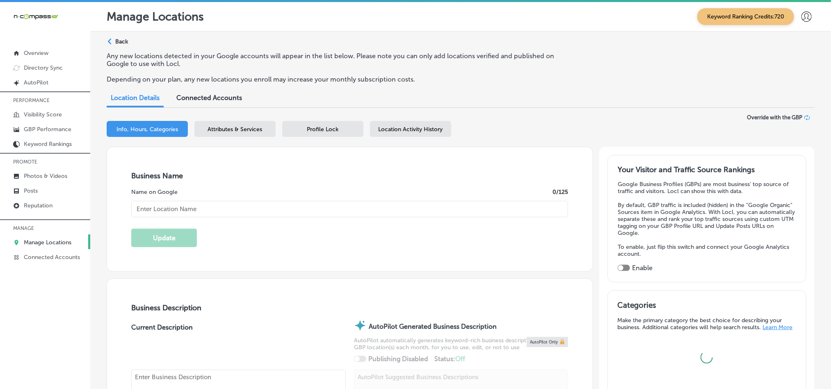
type input "A&B Plumbing and Mechanical Inc."
checkbox input "false"
type input "[STREET_ADDRESS][PERSON_NAME]"
type input "Gulfport"
type input "39503"
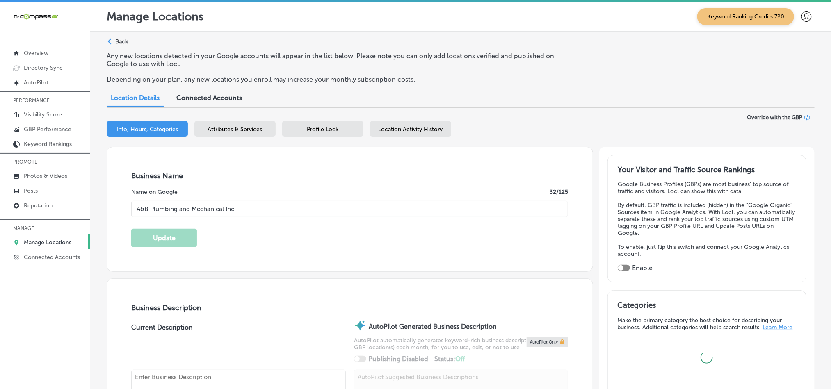
type input "US"
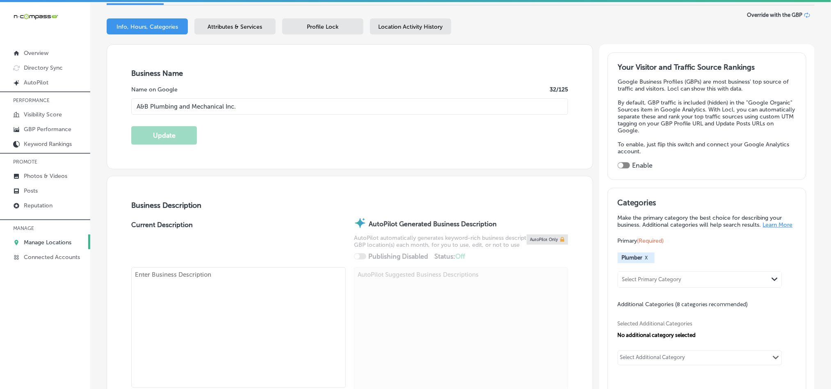
type input "[URL][DOMAIN_NAME]"
checkbox input "true"
type textarea "A&B Plumbing and Mechanical Inc. , located in [GEOGRAPHIC_DATA], [GEOGRAPHIC_DA…"
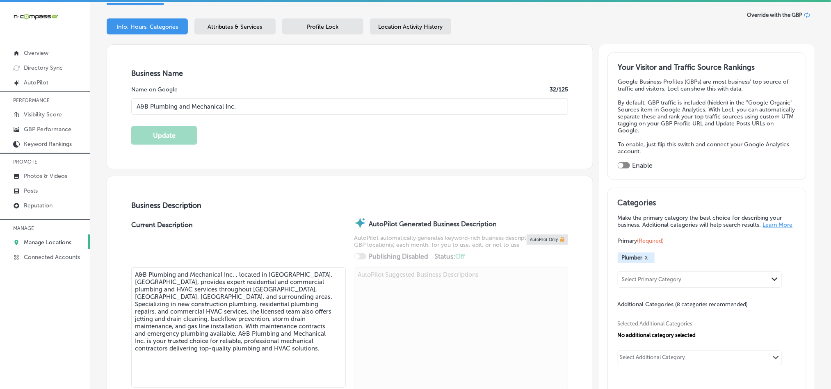
type input "[PHONE_NUMBER]"
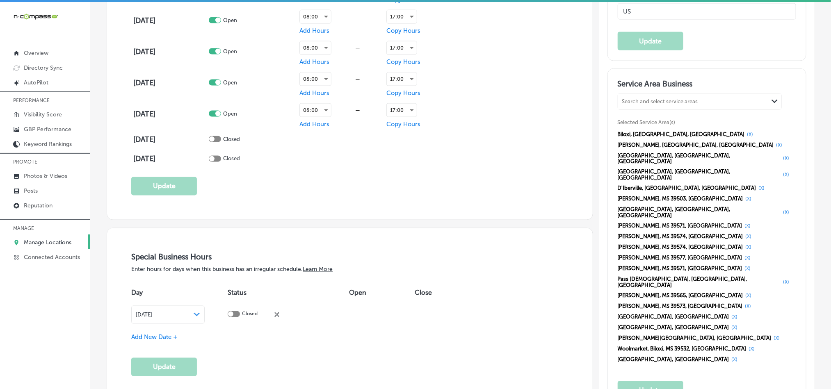
scroll to position [677, 0]
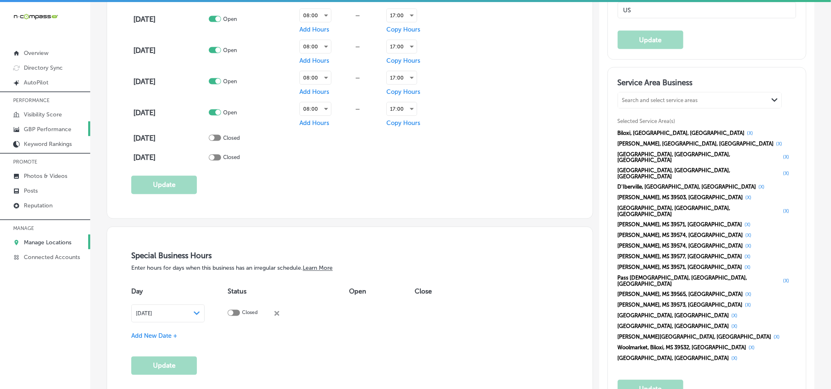
click at [39, 129] on p "GBP Performance" at bounding box center [48, 129] width 48 height 7
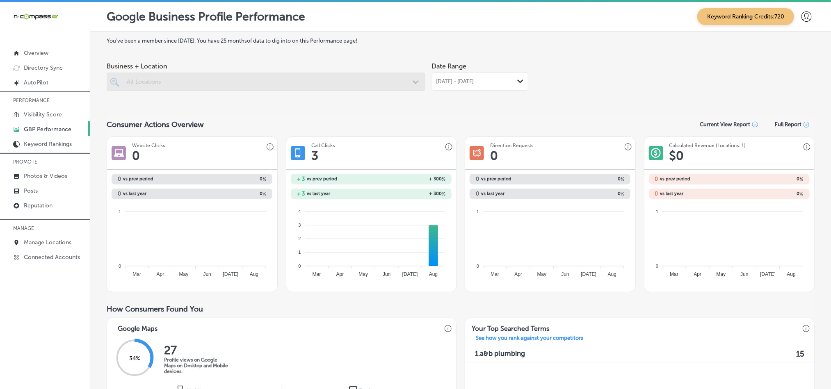
click at [474, 79] on span "[DATE] - [DATE]" at bounding box center [456, 81] width 38 height 7
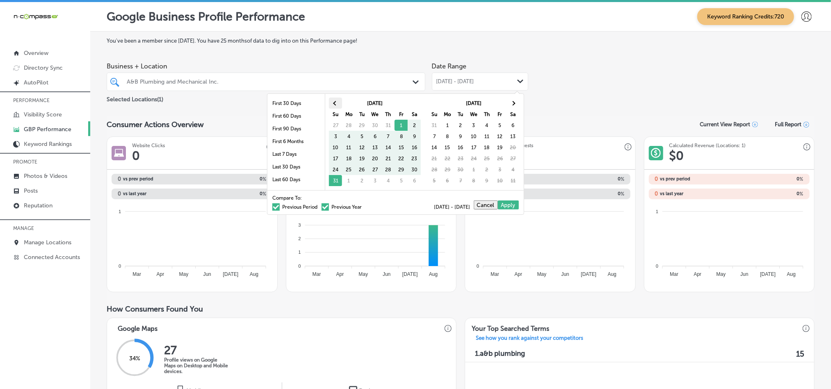
click at [335, 102] on span at bounding box center [336, 103] width 5 height 5
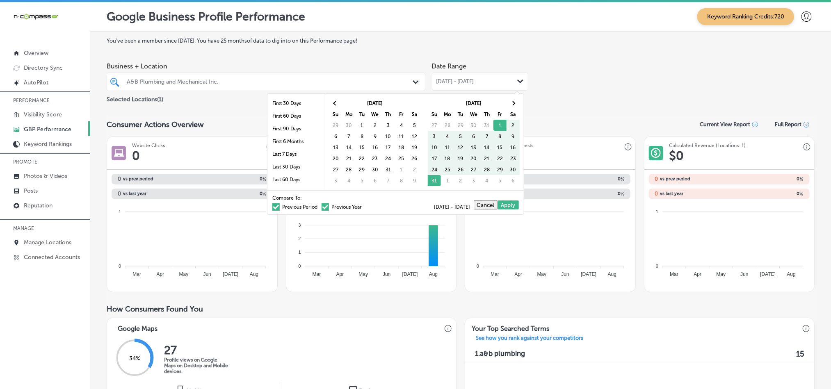
click at [335, 102] on span at bounding box center [336, 103] width 5 height 5
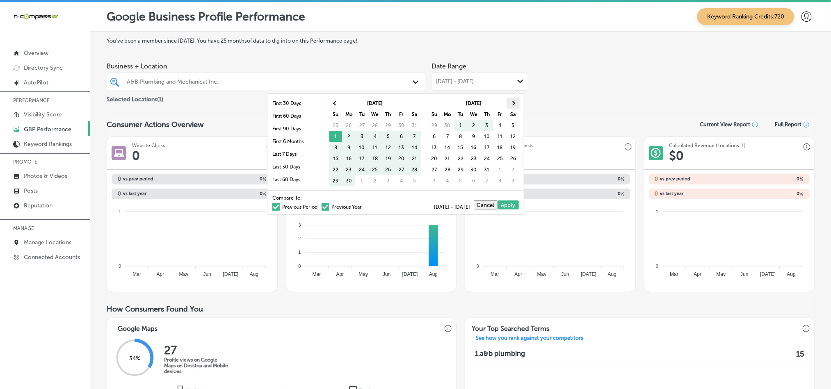
click at [509, 104] on th at bounding box center [513, 103] width 13 height 11
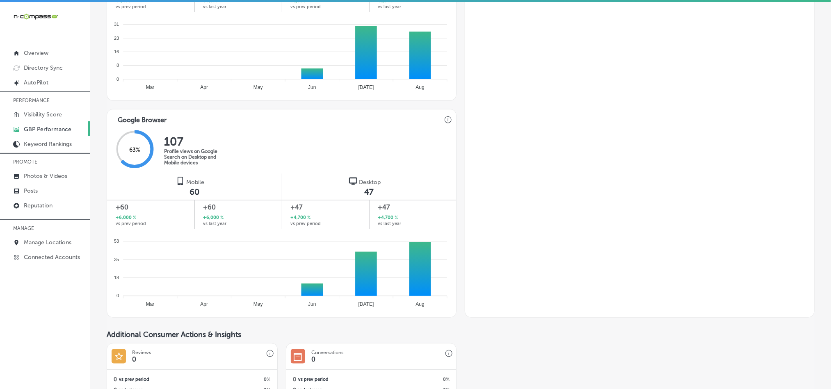
scroll to position [431, 0]
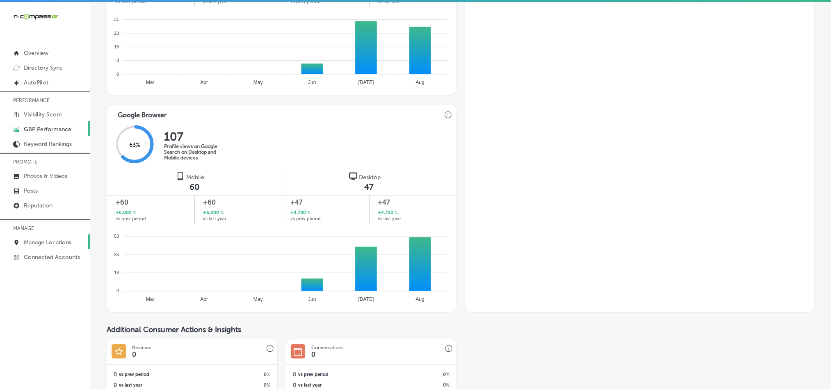
click at [42, 242] on p "Manage Locations" at bounding box center [48, 242] width 48 height 7
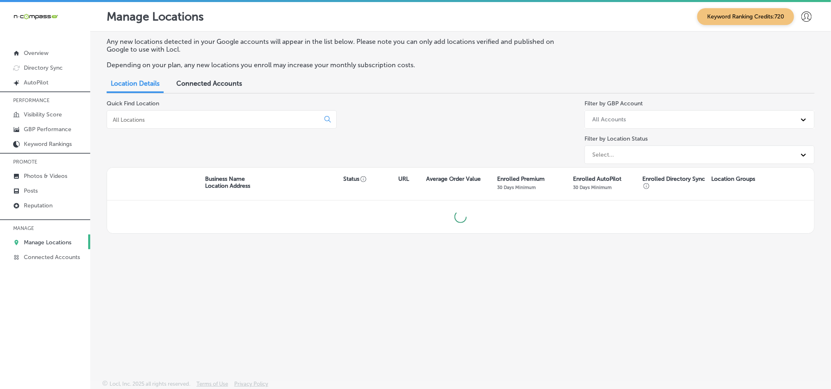
click at [226, 116] on div at bounding box center [222, 119] width 230 height 18
click at [226, 116] on input at bounding box center [215, 119] width 206 height 7
type input "u"
type input "d"
